Goal: Find specific page/section: Find specific page/section

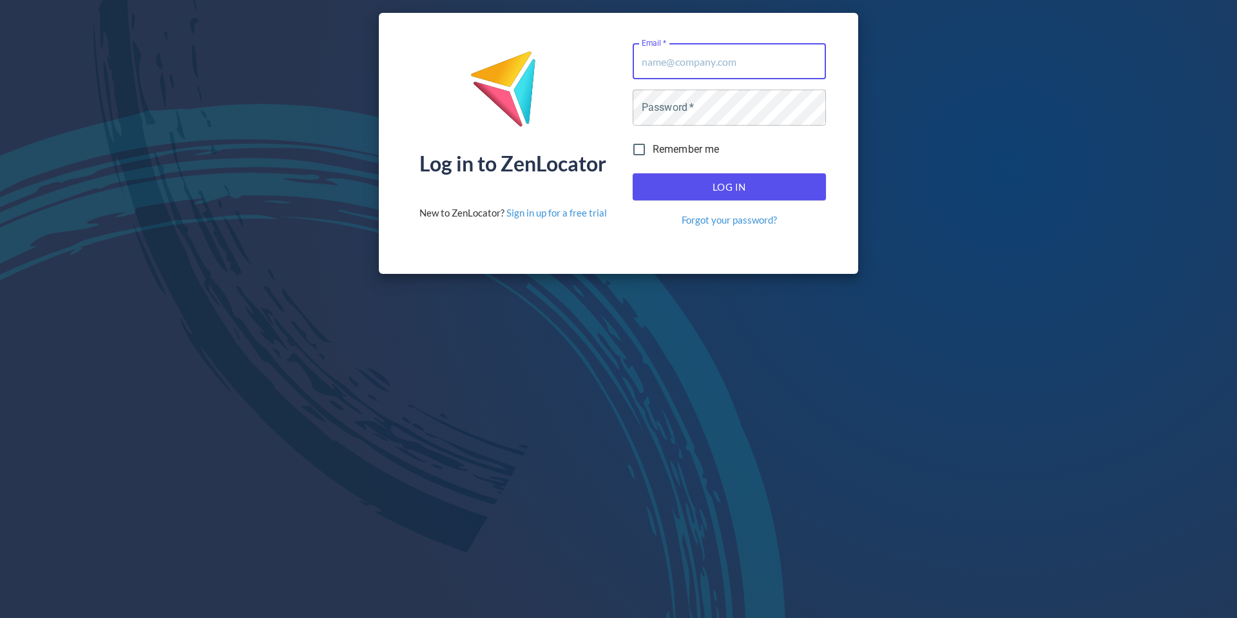
click at [733, 69] on input "Email   *" at bounding box center [729, 61] width 193 height 36
click at [708, 62] on input "Email   *" at bounding box center [729, 61] width 193 height 36
click at [722, 66] on input "Email   *" at bounding box center [729, 61] width 193 height 36
drag, startPoint x: 711, startPoint y: 60, endPoint x: 720, endPoint y: 84, distance: 25.9
click at [711, 60] on input "Email   *" at bounding box center [729, 61] width 193 height 36
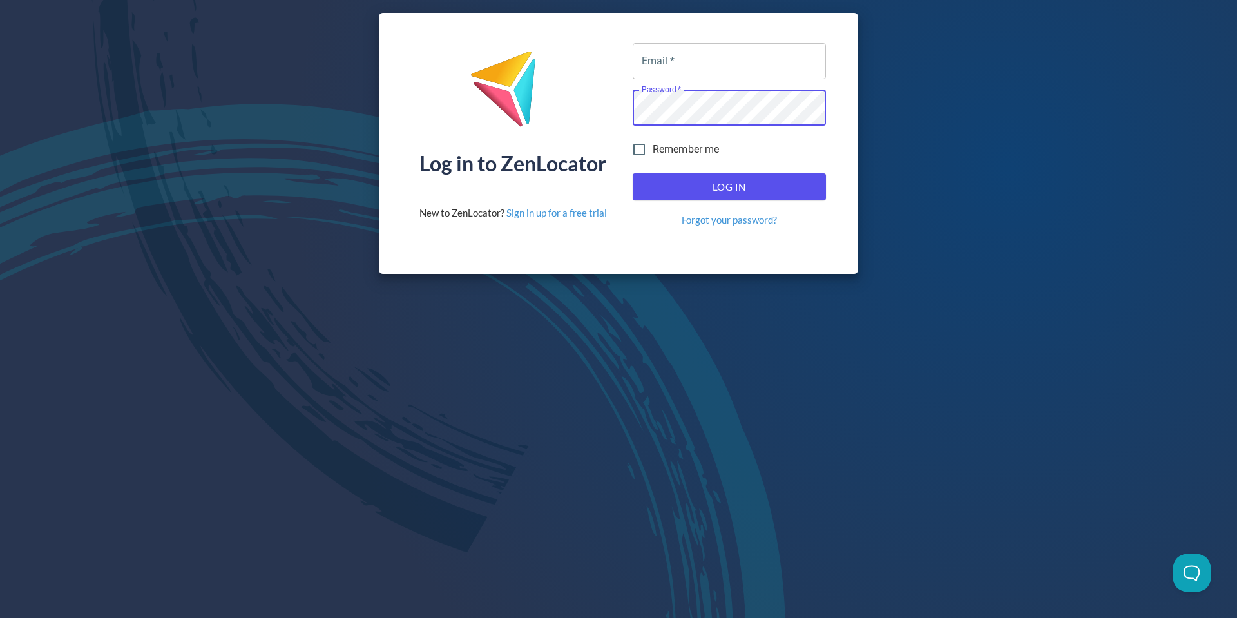
click at [718, 58] on input "Email   *" at bounding box center [729, 61] width 193 height 36
type input "[EMAIL_ADDRESS][DOMAIN_NAME]"
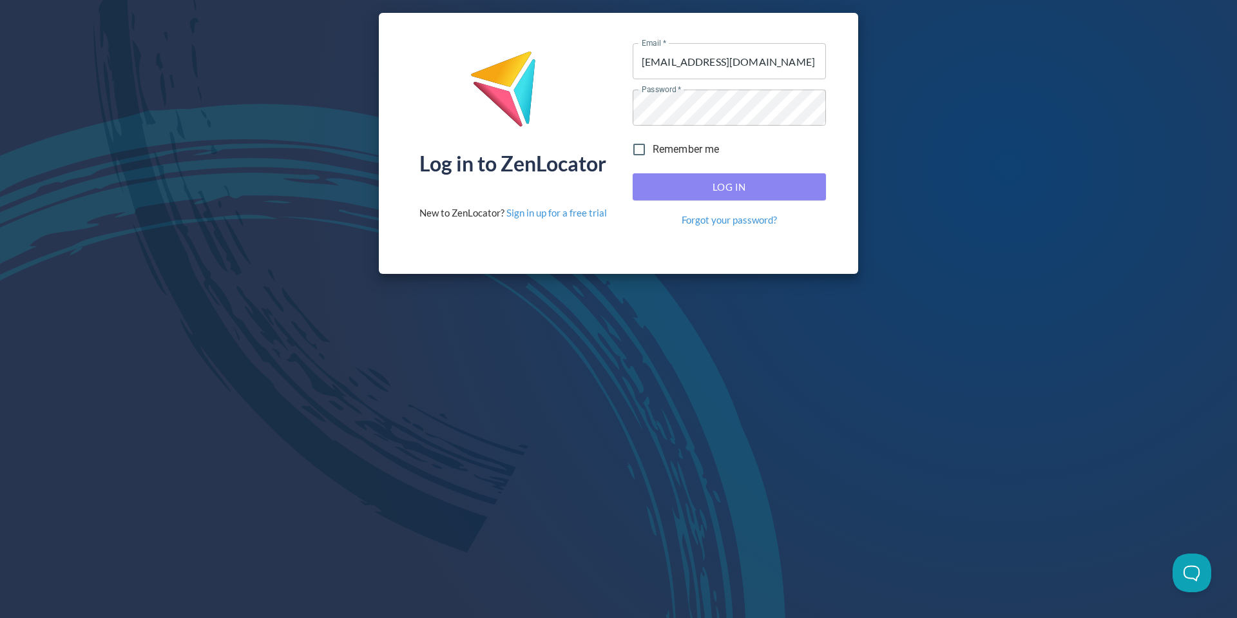
click at [731, 189] on span "Log In" at bounding box center [729, 186] width 165 height 17
drag, startPoint x: 776, startPoint y: 190, endPoint x: 769, endPoint y: 190, distance: 7.1
click at [776, 190] on span "Log In" at bounding box center [729, 186] width 165 height 17
click at [736, 184] on span "Log In" at bounding box center [729, 186] width 165 height 17
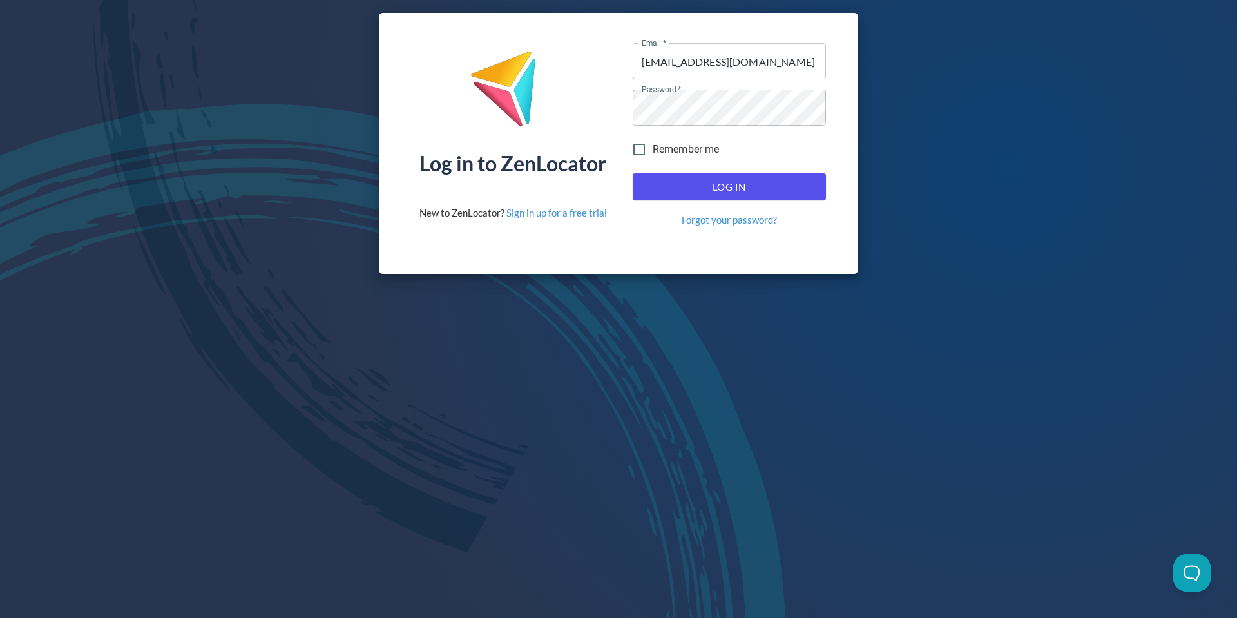
click at [736, 184] on span "Log In" at bounding box center [729, 186] width 165 height 17
click at [639, 143] on input "Remember me" at bounding box center [639, 149] width 27 height 27
checkbox input "true"
drag, startPoint x: 702, startPoint y: 193, endPoint x: 549, endPoint y: 176, distance: 154.2
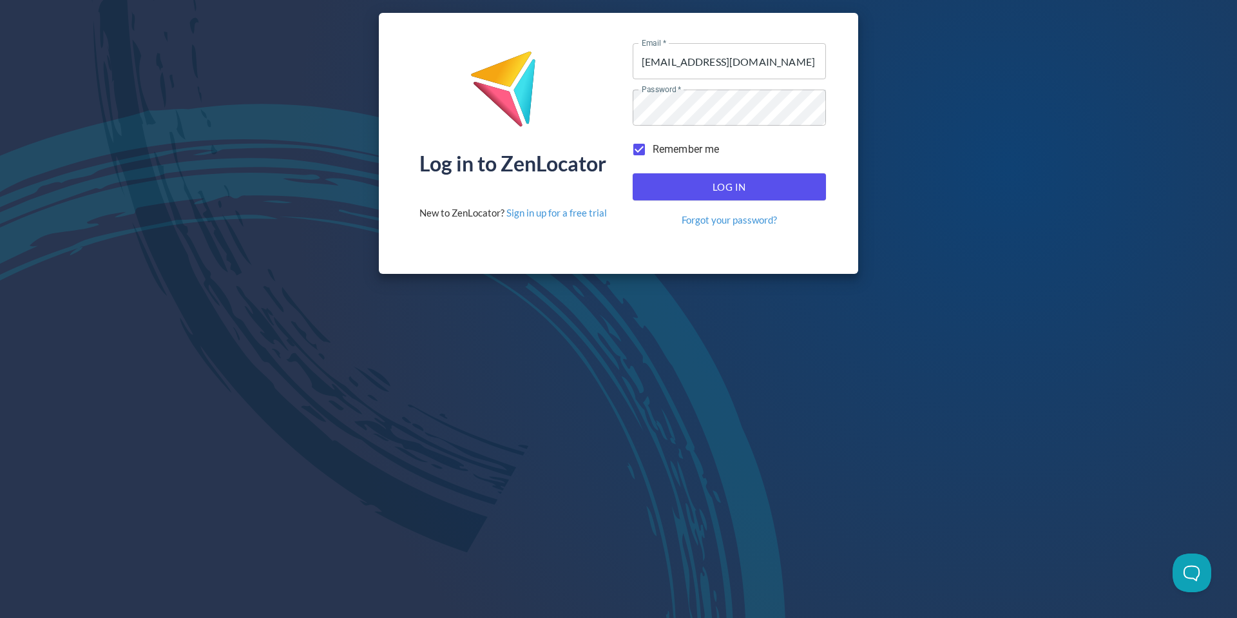
click at [702, 193] on span "Log In" at bounding box center [729, 186] width 165 height 17
type input "[EMAIL_ADDRESS][DOMAIN_NAME]"
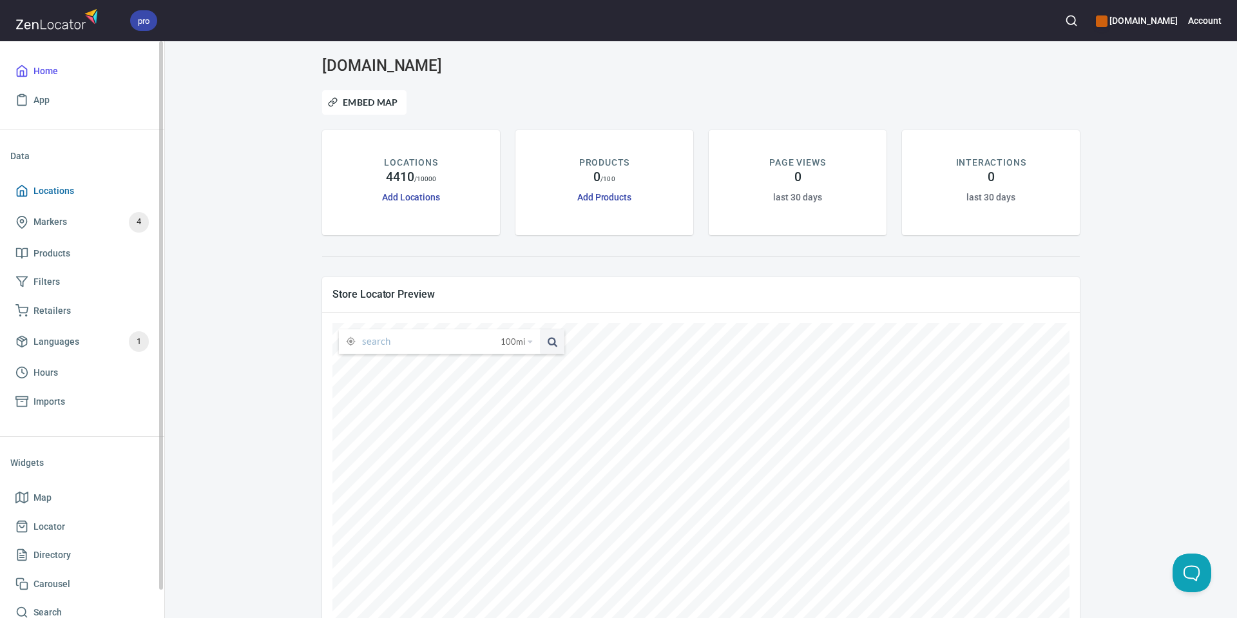
click at [57, 186] on span "Locations" at bounding box center [54, 191] width 41 height 16
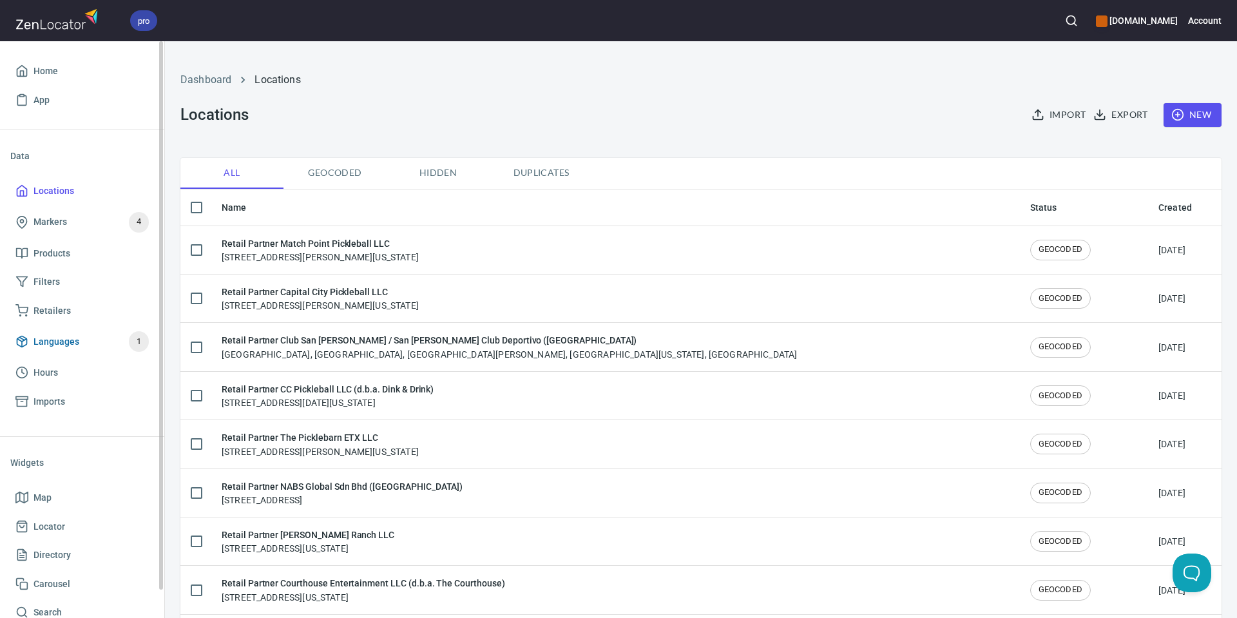
checkbox input "false"
click at [53, 493] on span "Map" at bounding box center [81, 498] width 133 height 16
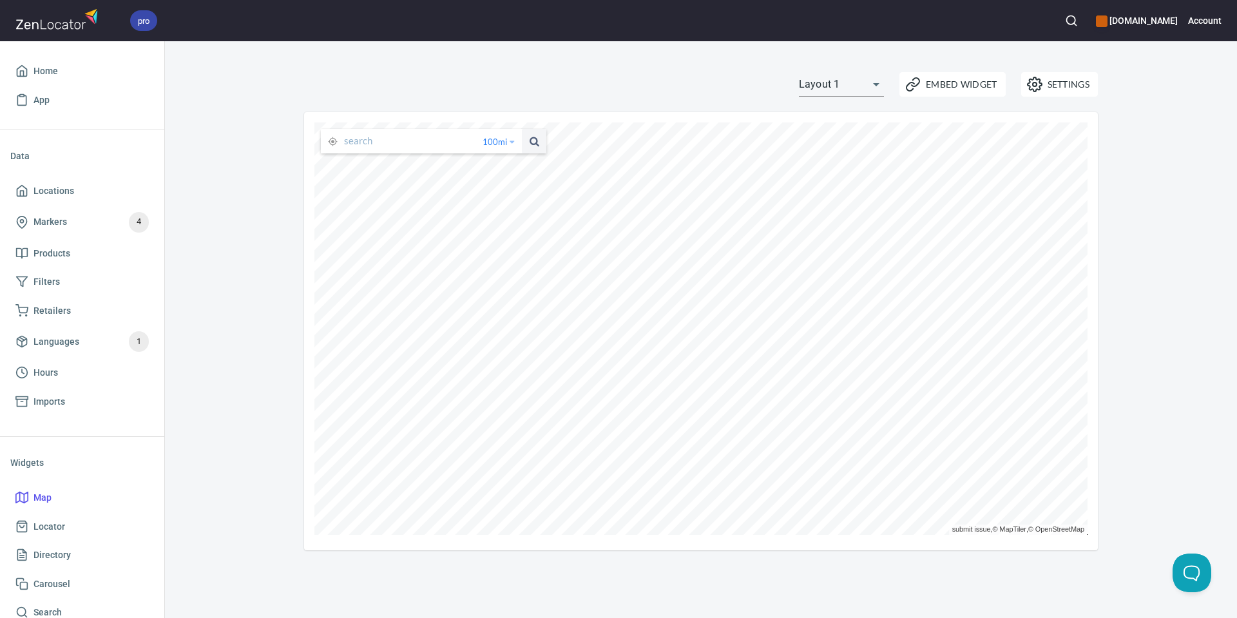
click at [484, 142] on span "100 mi" at bounding box center [495, 141] width 24 height 24
click at [499, 160] on li "25 miles" at bounding box center [504, 162] width 50 height 13
click at [400, 145] on input "text" at bounding box center [416, 141] width 144 height 24
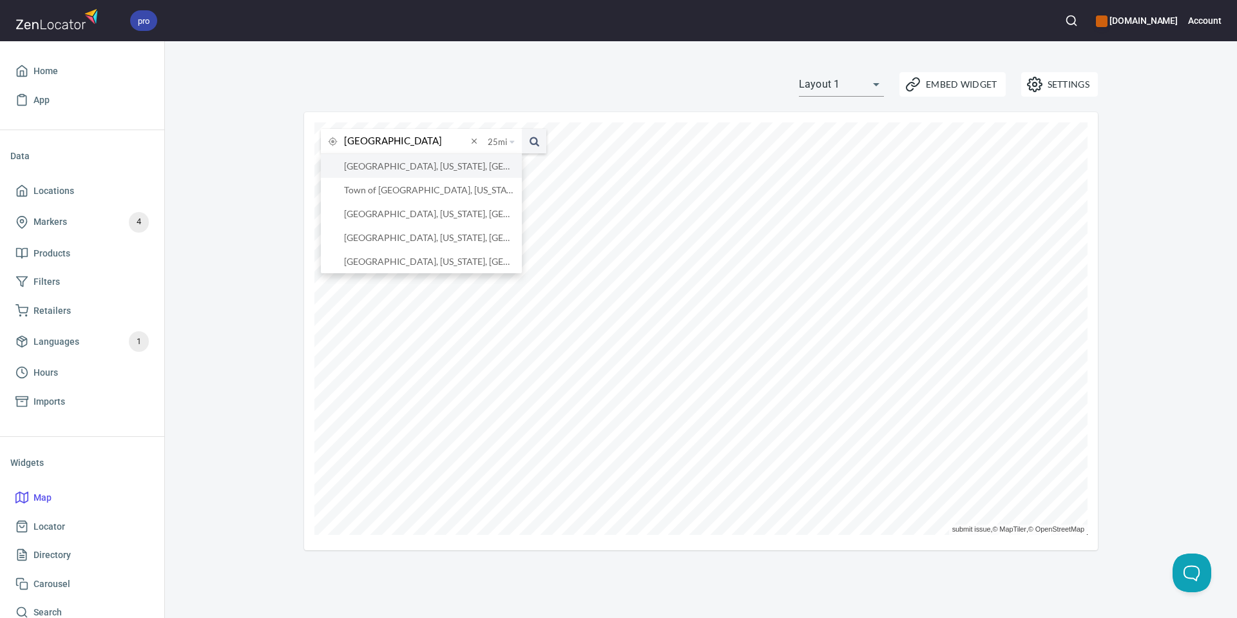
click at [407, 168] on li "[GEOGRAPHIC_DATA], [US_STATE], [GEOGRAPHIC_DATA]" at bounding box center [421, 166] width 201 height 24
type input "[GEOGRAPHIC_DATA], [US_STATE], [GEOGRAPHIC_DATA]"
